Goal: Information Seeking & Learning: Check status

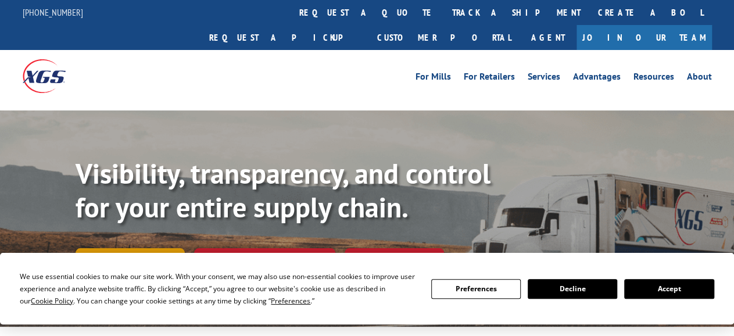
click at [119, 248] on link "Track shipment" at bounding box center [130, 260] width 109 height 24
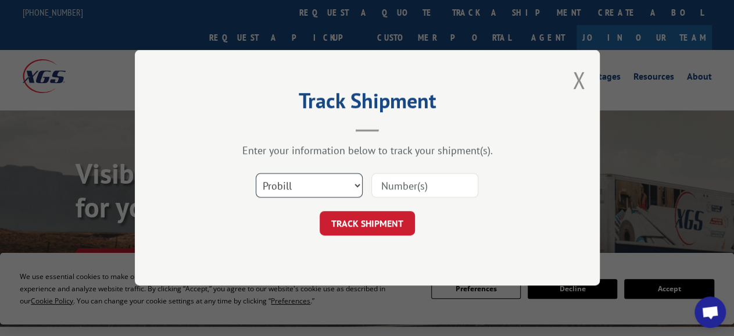
click at [256, 174] on select "Select category... Probill BOL PO" at bounding box center [309, 186] width 107 height 24
select select "bol"
click option "BOL" at bounding box center [0, 0] width 0 height 0
click at [397, 188] on input at bounding box center [425, 186] width 107 height 24
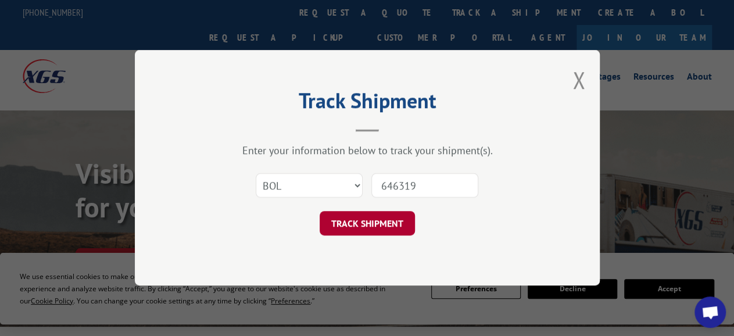
type input "646319"
click at [380, 219] on button "TRACK SHIPMENT" at bounding box center [367, 224] width 95 height 24
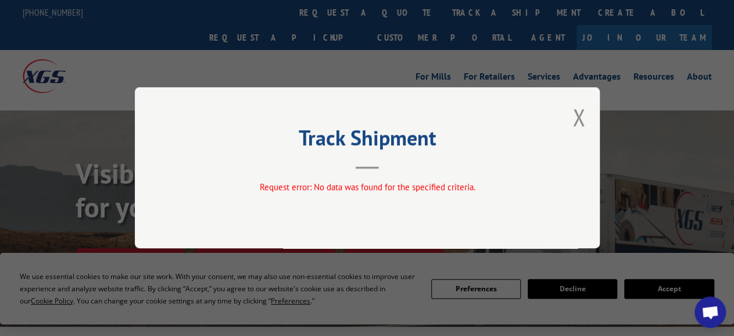
click at [588, 120] on div "Track Shipment Request error: No data was found for the specified criteria." at bounding box center [367, 167] width 465 height 161
click at [576, 117] on button "Close modal" at bounding box center [579, 117] width 13 height 31
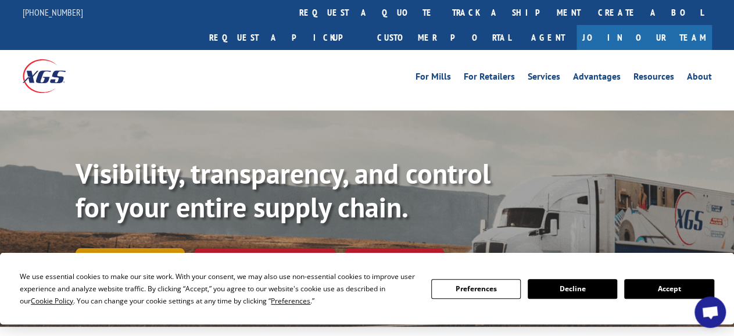
click at [165, 248] on link "Track shipment" at bounding box center [130, 260] width 109 height 24
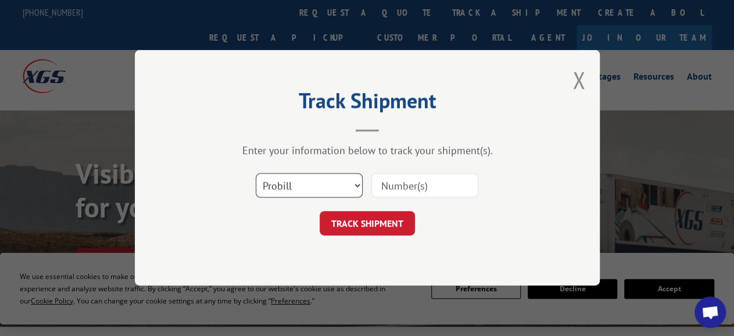
click at [256, 174] on select "Select category... Probill BOL PO" at bounding box center [309, 186] width 107 height 24
select select "bol"
click option "BOL" at bounding box center [0, 0] width 0 height 0
click at [397, 189] on input at bounding box center [425, 186] width 107 height 24
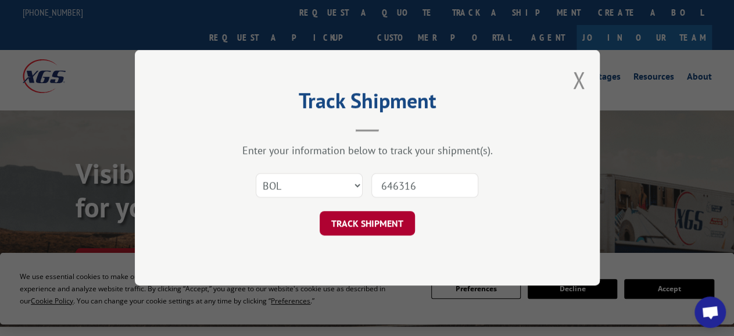
type input "646316"
click at [360, 216] on button "TRACK SHIPMENT" at bounding box center [367, 224] width 95 height 24
